Goal: Obtain resource: Download file/media

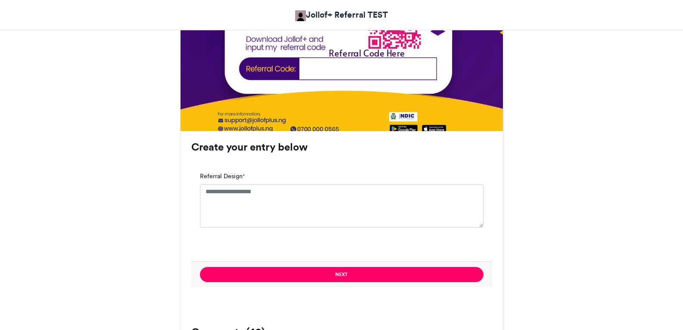
scroll to position [560, 0]
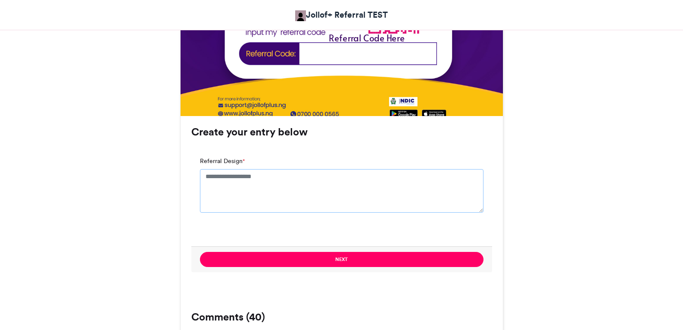
click at [233, 180] on textarea "Referral Design *" at bounding box center [341, 190] width 283 height 43
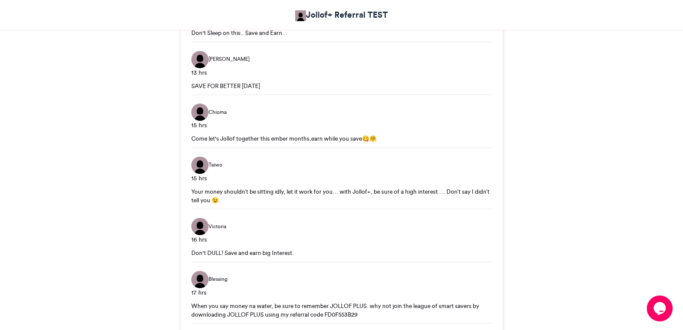
scroll to position [991, 0]
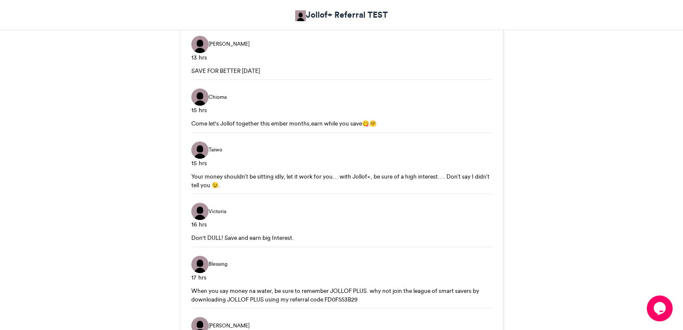
click at [191, 176] on div "Your money shouldn’t be sitting idly, let it work for you… with Jollof+, be sur…" at bounding box center [341, 181] width 301 height 18
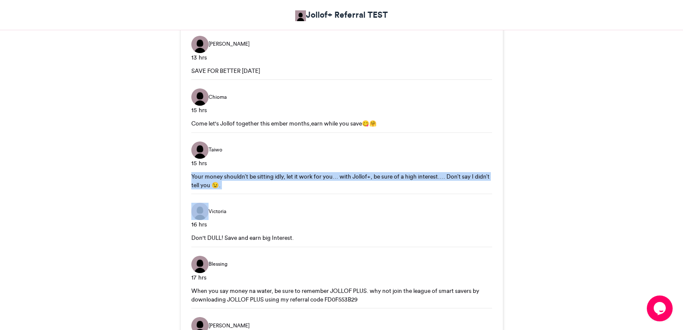
click at [191, 176] on div "Your money shouldn’t be sitting idly, let it work for you… with Jollof+, be sur…" at bounding box center [341, 181] width 301 height 18
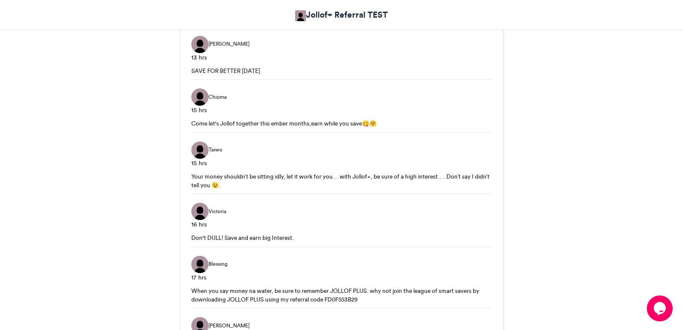
click at [298, 238] on div "Don't DULL! Save and earn big Interest." at bounding box center [341, 237] width 301 height 9
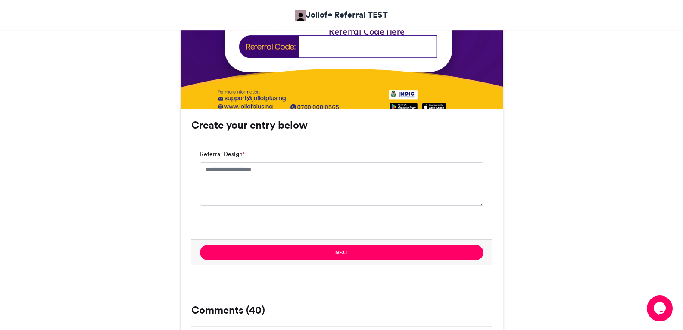
scroll to position [560, 0]
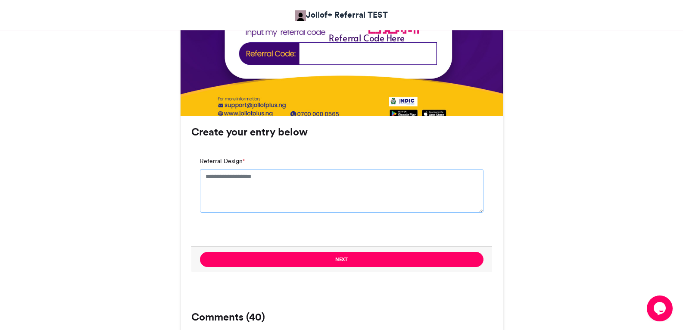
click at [213, 171] on textarea "Referral Design *" at bounding box center [341, 190] width 283 height 43
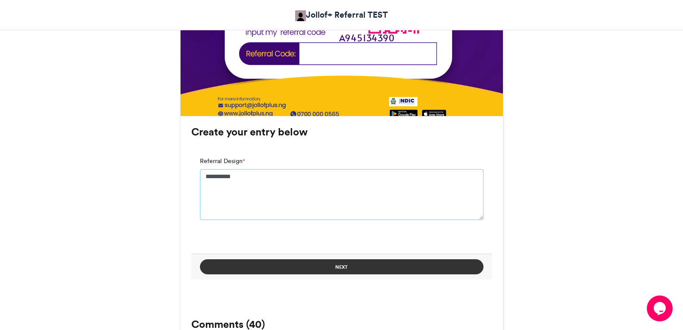
type textarea "**********"
click at [286, 272] on button "Next" at bounding box center [341, 266] width 283 height 15
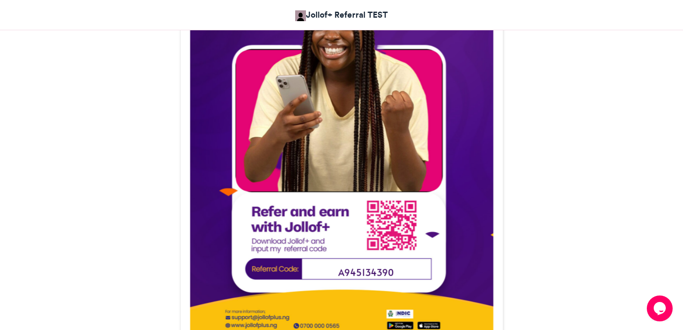
scroll to position [303, 0]
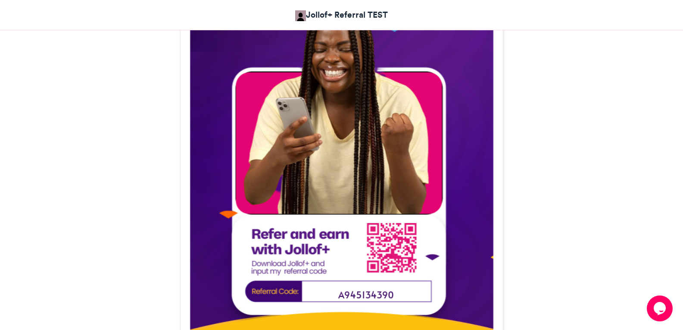
click at [329, 140] on img at bounding box center [342, 177] width 322 height 391
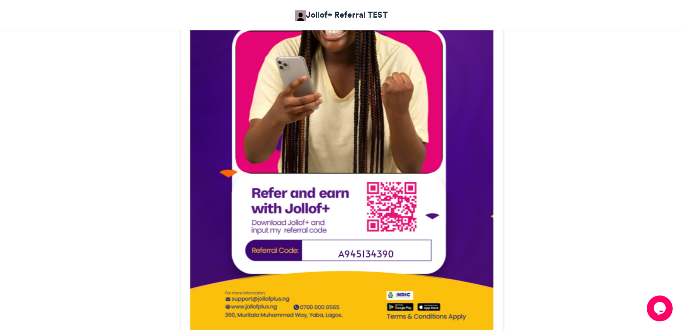
scroll to position [433, 0]
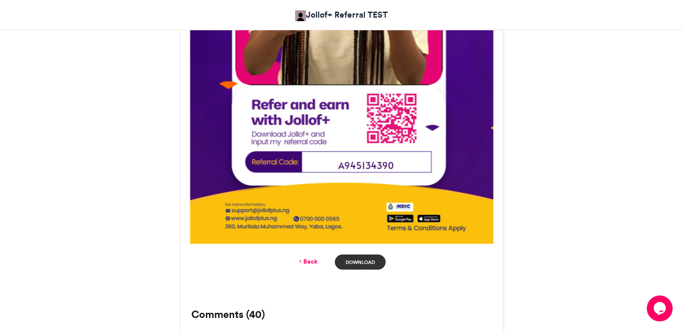
click at [349, 263] on link "Download" at bounding box center [360, 261] width 50 height 15
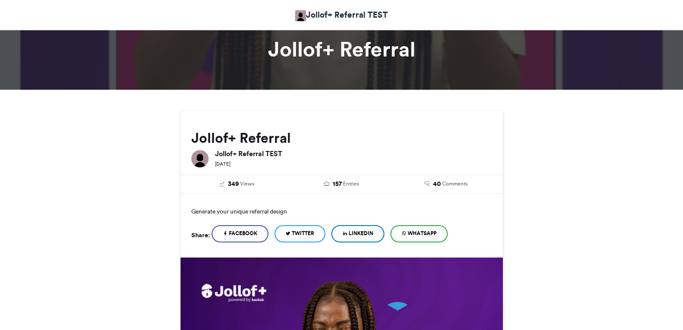
scroll to position [43, 0]
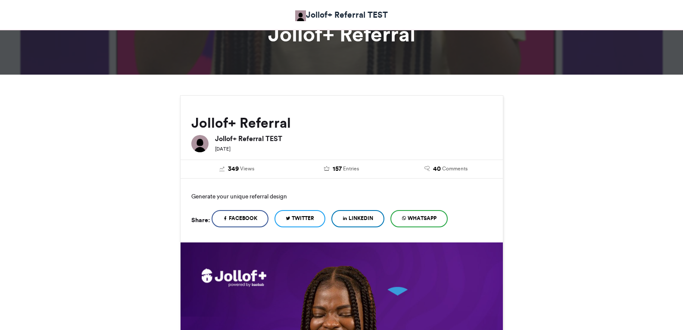
click at [202, 142] on img at bounding box center [199, 143] width 17 height 17
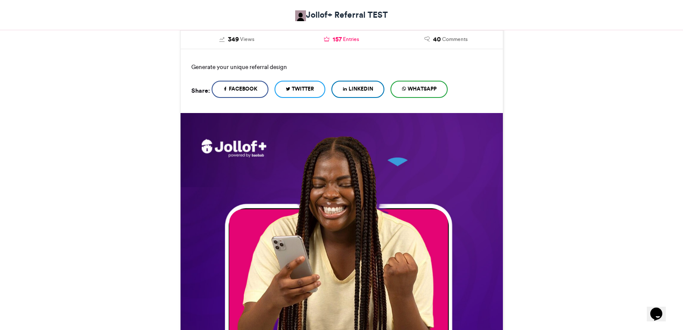
scroll to position [215, 0]
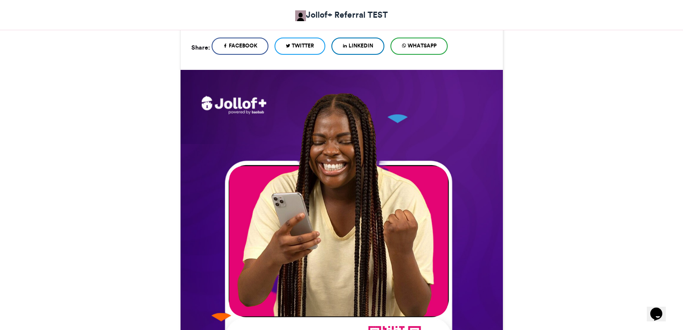
click at [406, 47] on icon at bounding box center [404, 46] width 5 height 6
